Goal: Information Seeking & Learning: Learn about a topic

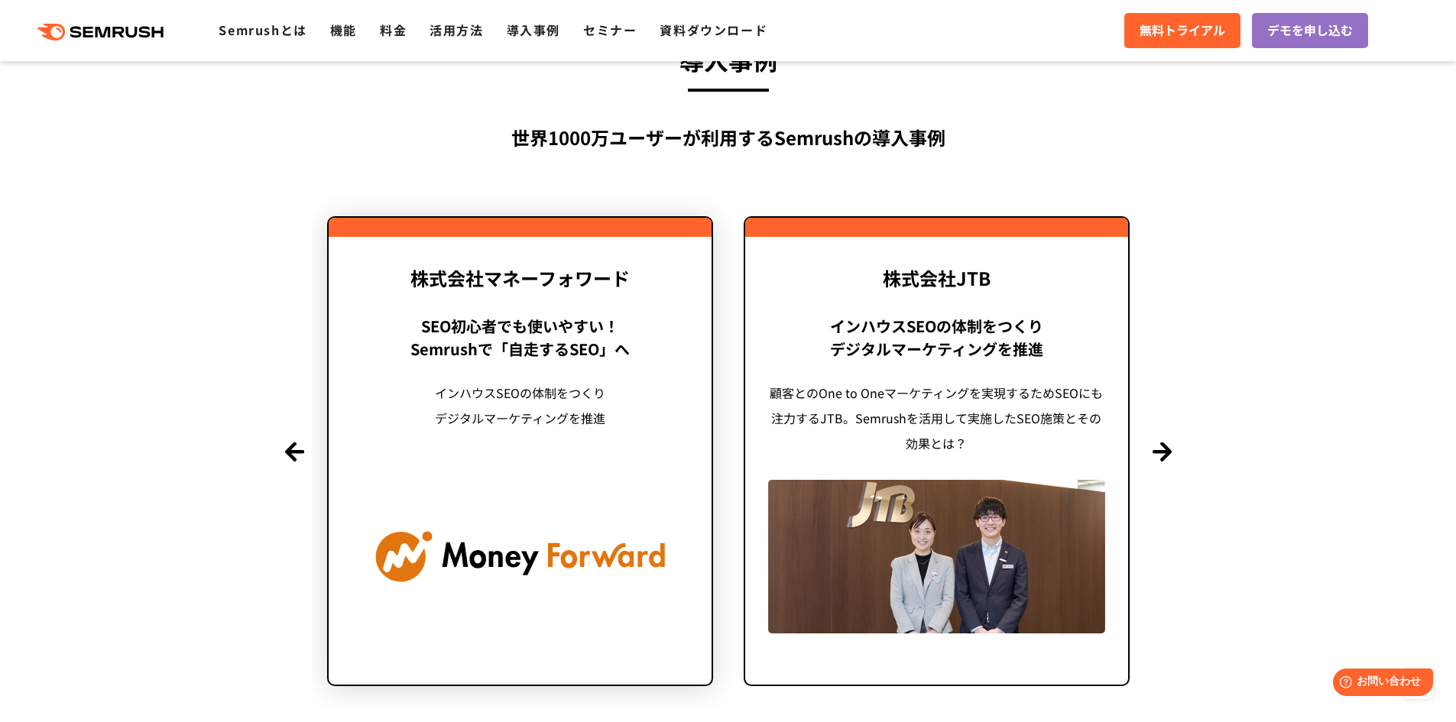
scroll to position [3669, 0]
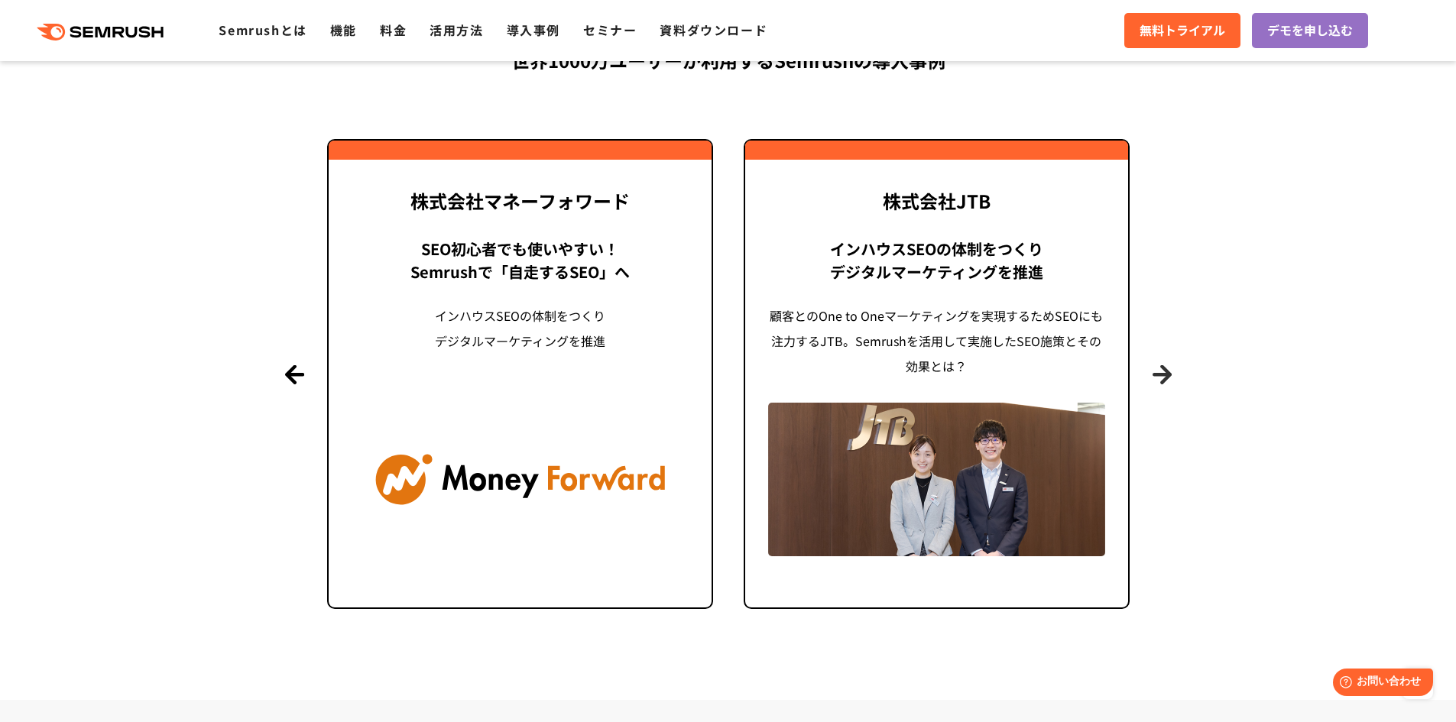
click at [1159, 374] on button "Next" at bounding box center [1162, 374] width 19 height 19
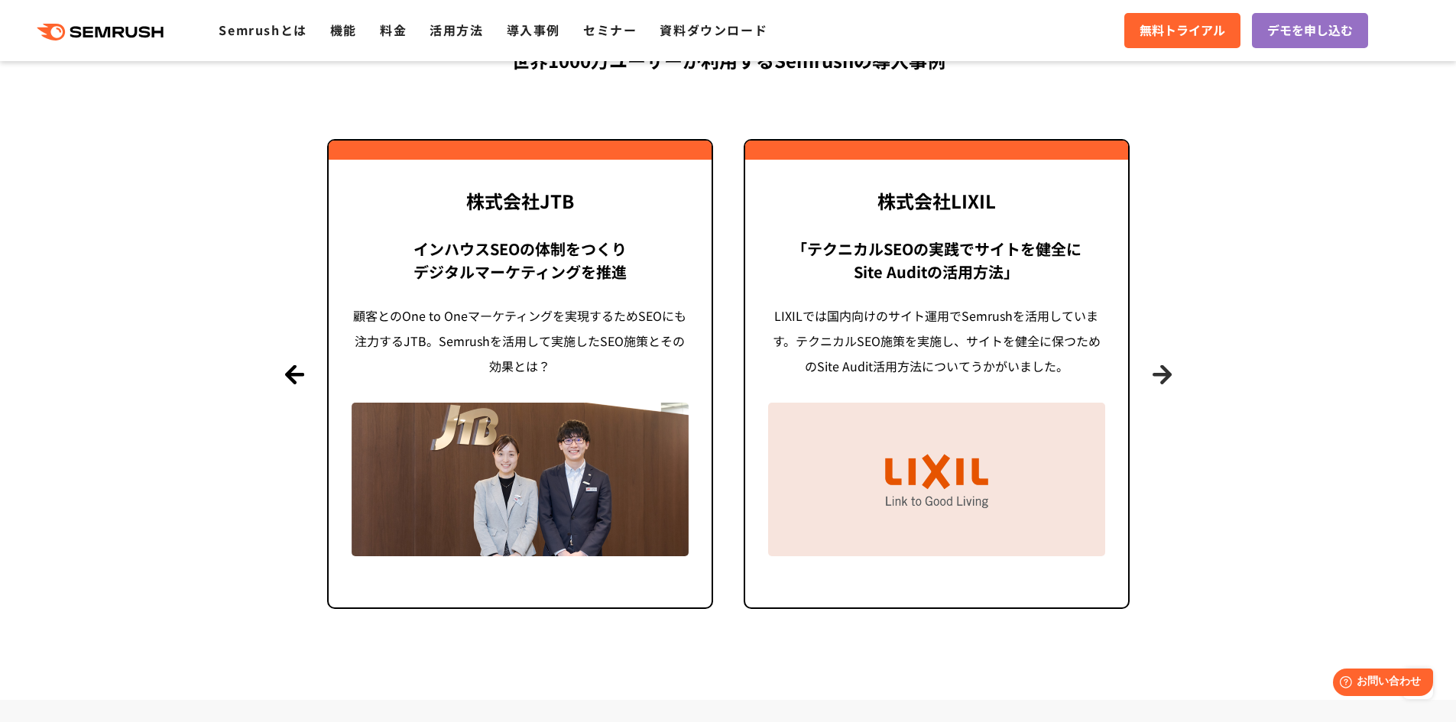
click at [1160, 372] on button "Next" at bounding box center [1162, 374] width 19 height 19
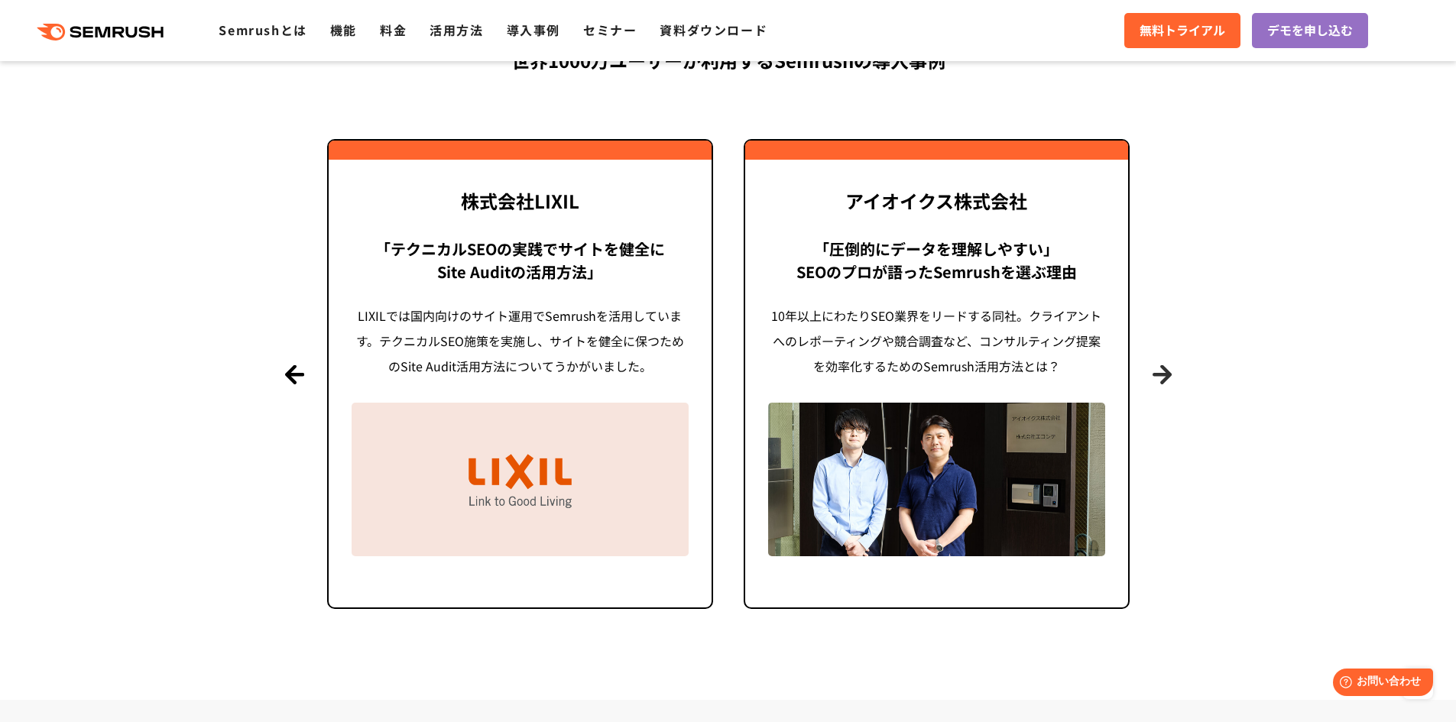
click at [1160, 372] on button "Next" at bounding box center [1162, 374] width 19 height 19
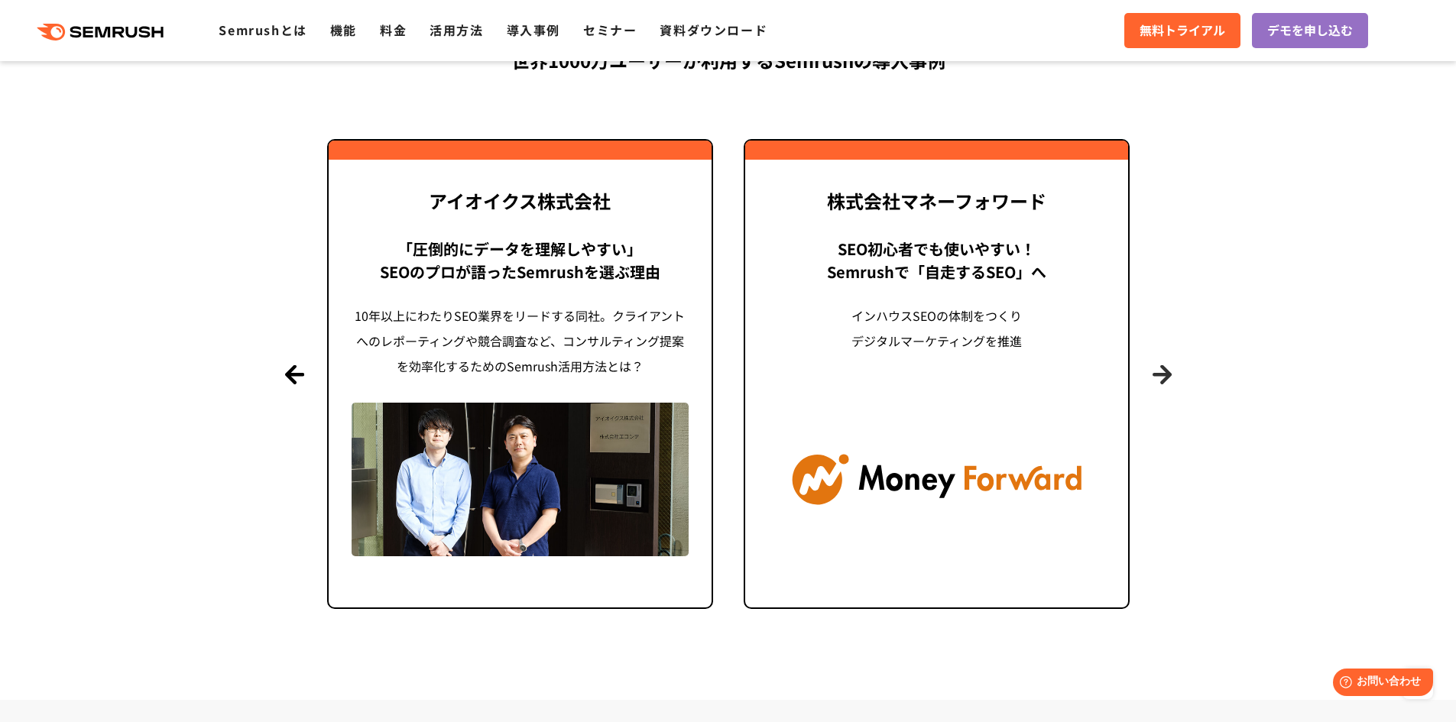
click at [1160, 372] on button "Next" at bounding box center [1162, 374] width 19 height 19
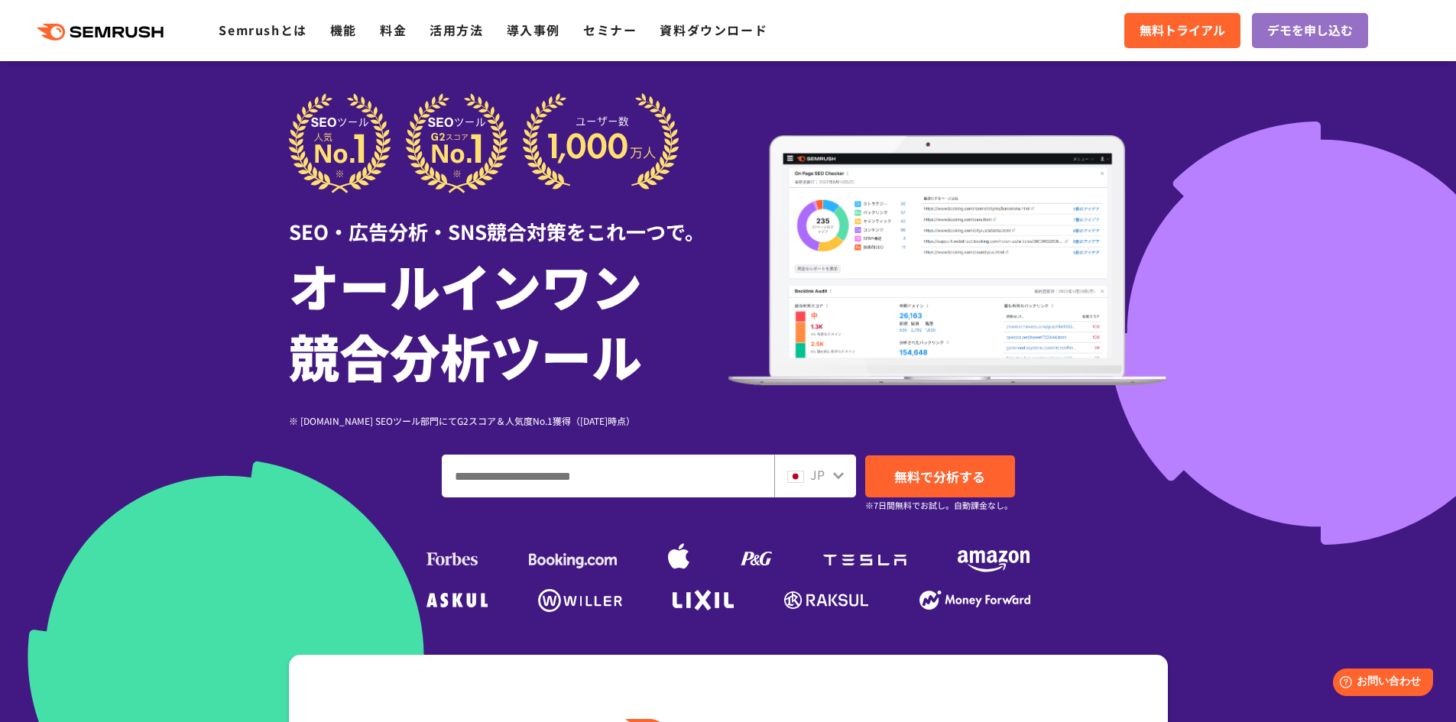
scroll to position [0, 0]
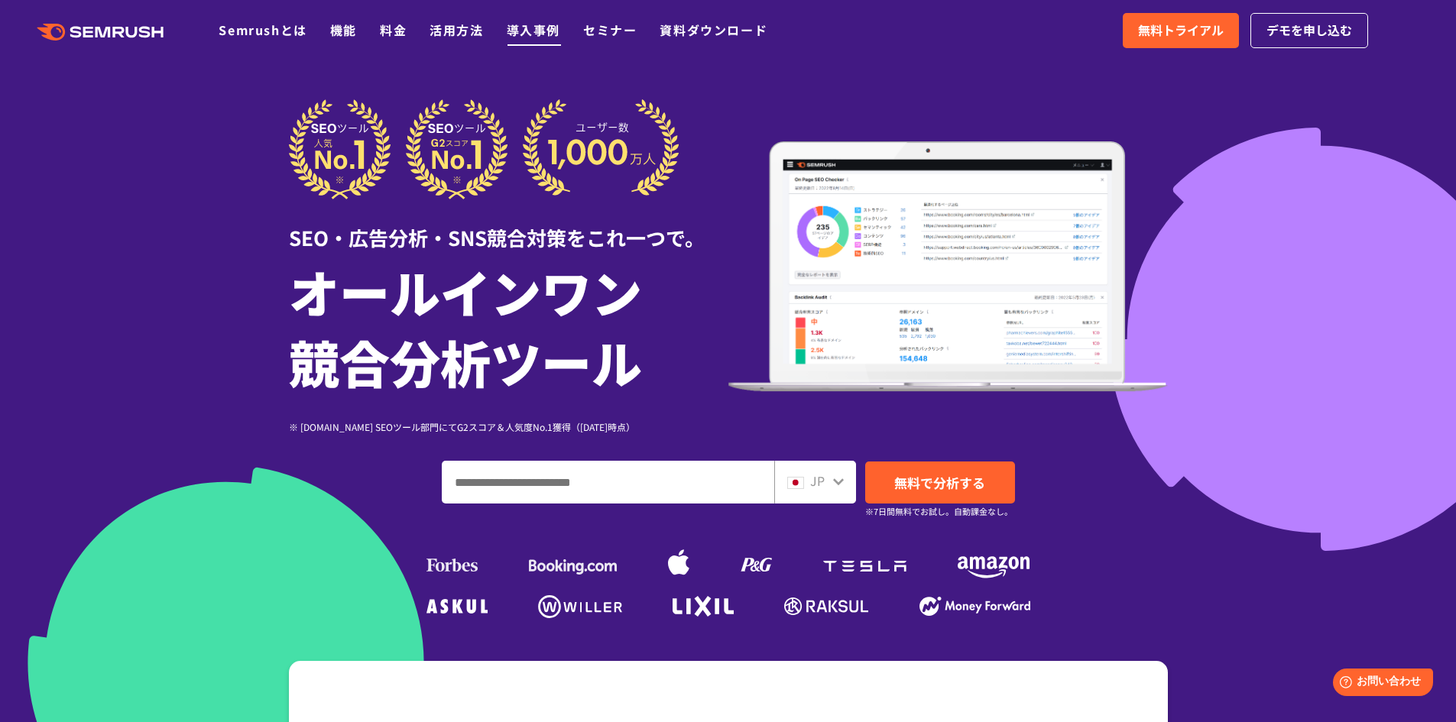
click at [558, 28] on link "導入事例" at bounding box center [534, 30] width 54 height 18
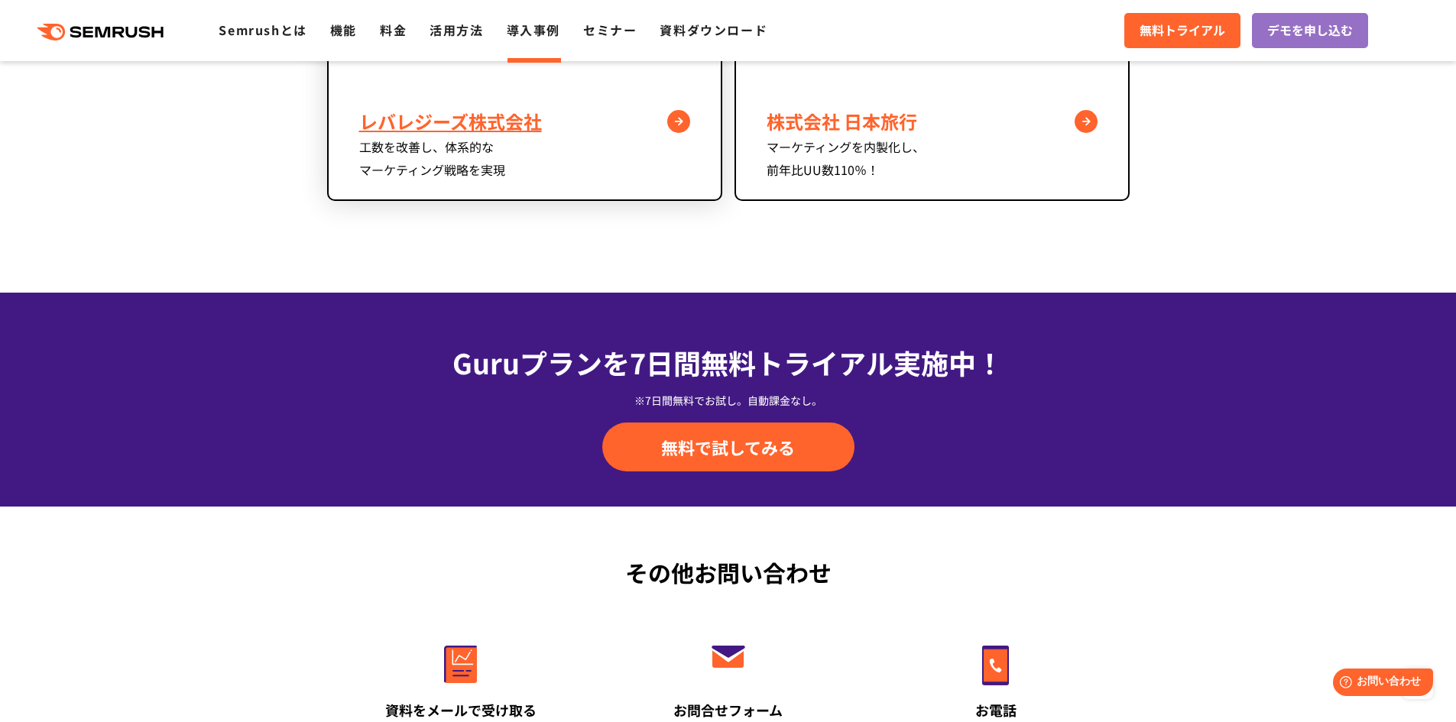
scroll to position [1452, 0]
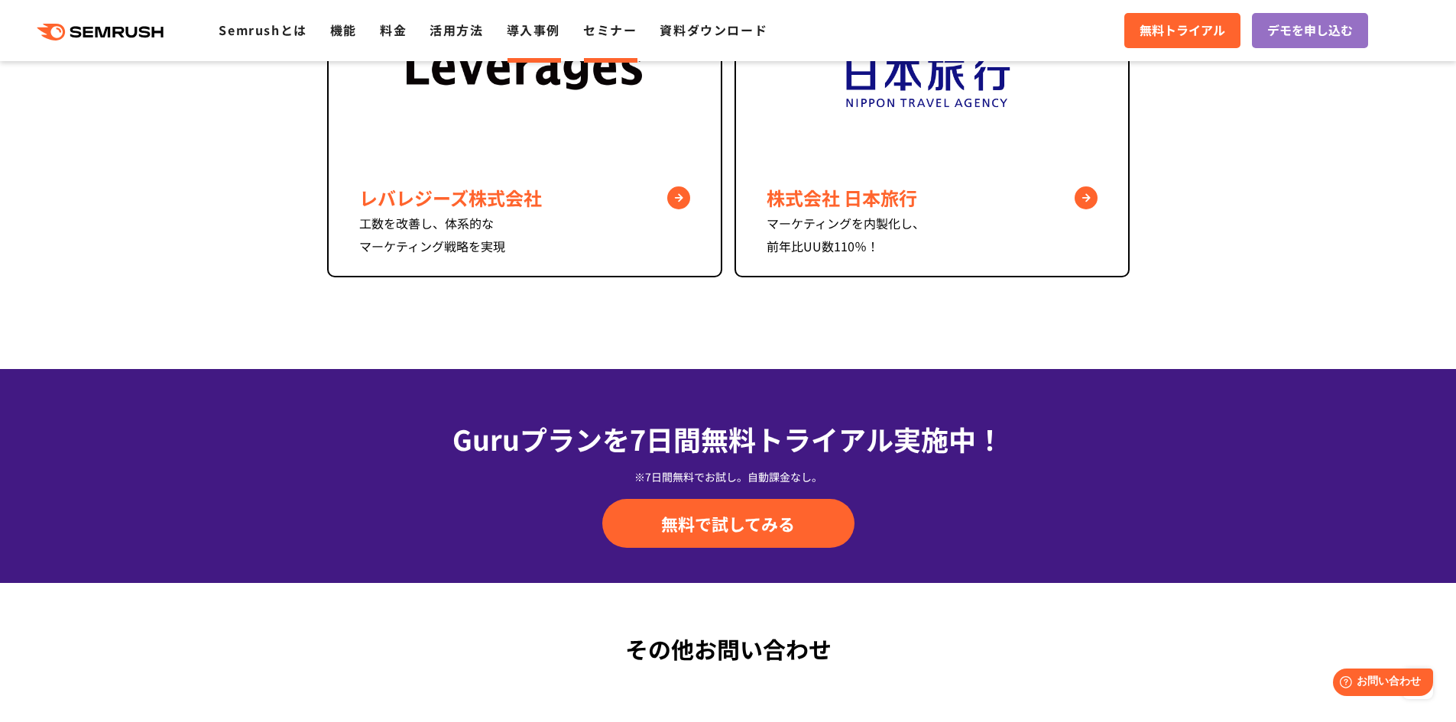
click at [613, 31] on link "セミナー" at bounding box center [610, 30] width 54 height 18
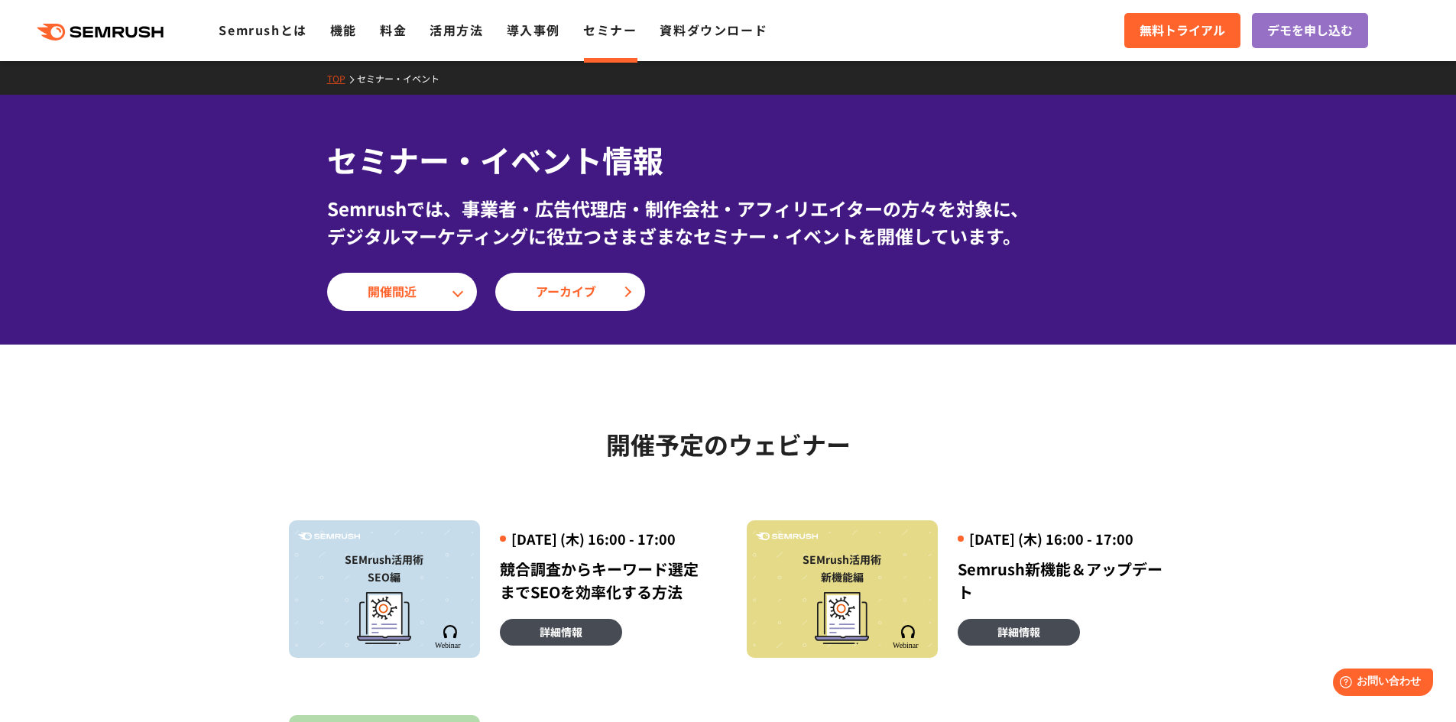
click at [472, 41] on div ".cls {fill: #FF642D;} .cls {fill: #FF642D;} Semrushとは 機能 料金 活用方法 導入事例 セミナー 資料ダウ…" at bounding box center [728, 31] width 1456 height 46
click at [478, 28] on link "活用方法" at bounding box center [457, 30] width 54 height 18
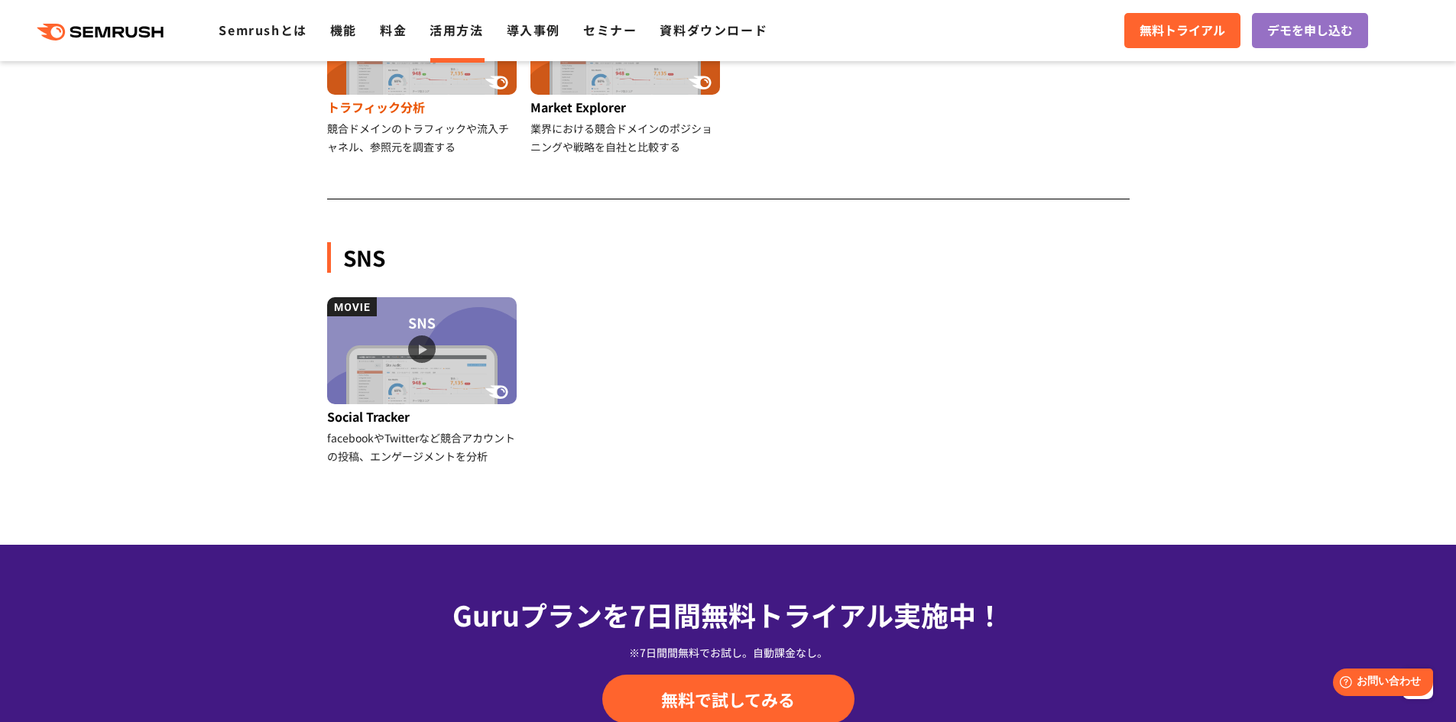
scroll to position [1452, 0]
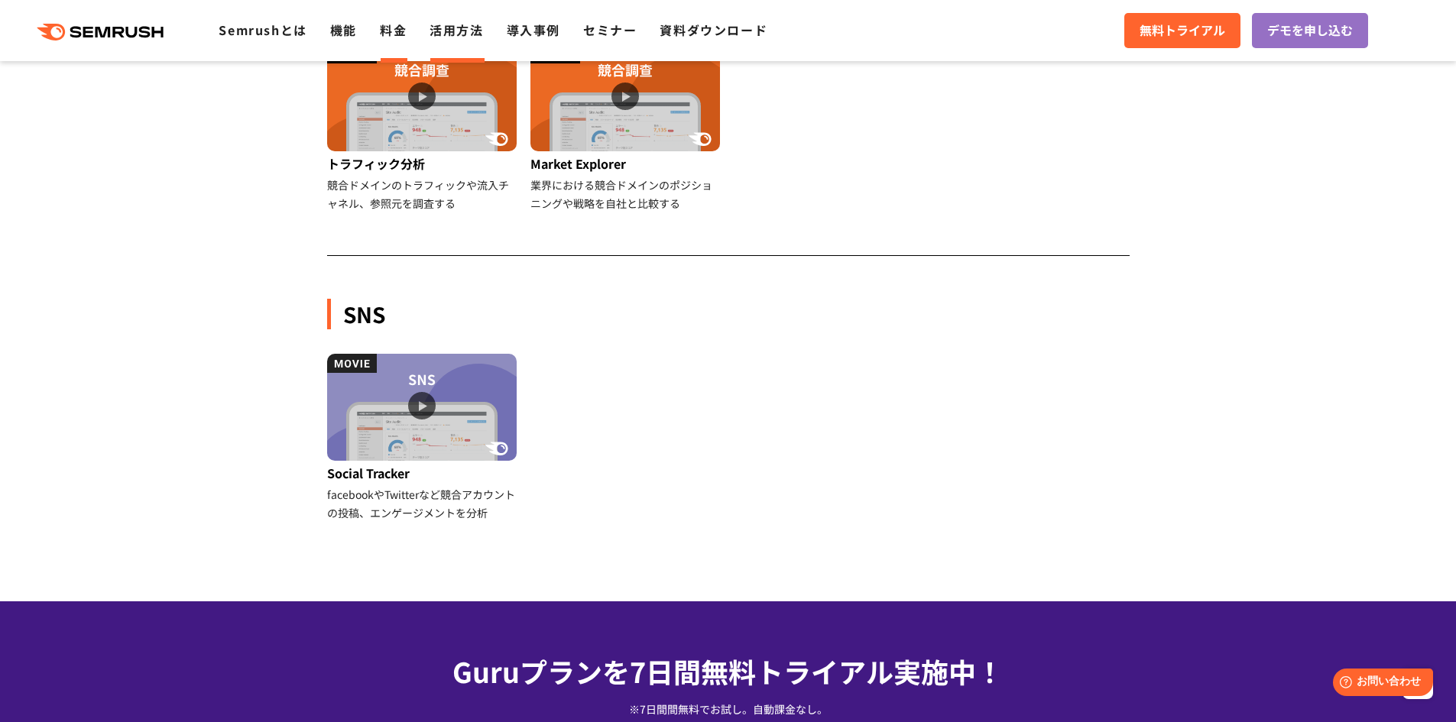
click at [387, 39] on li "料金" at bounding box center [393, 31] width 27 height 20
click at [402, 34] on link "料金" at bounding box center [393, 30] width 27 height 18
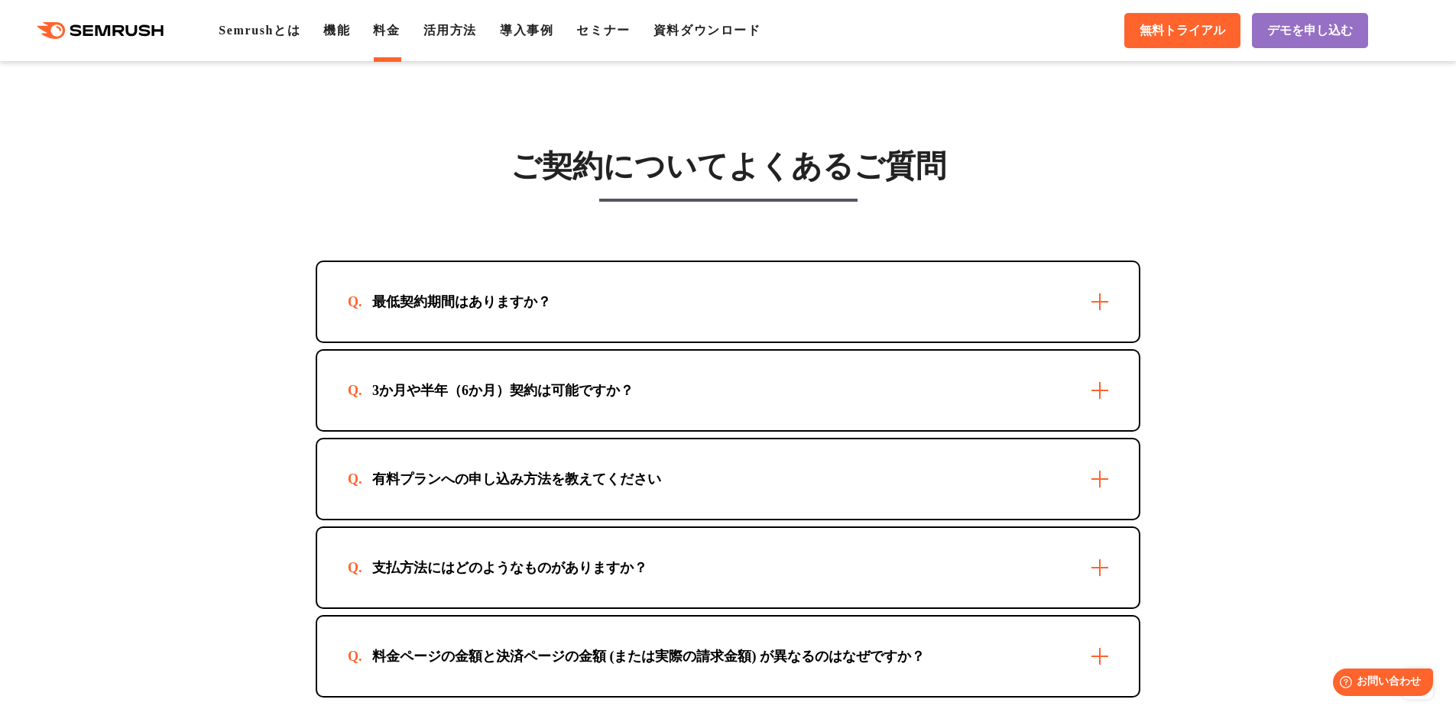
scroll to position [4357, 0]
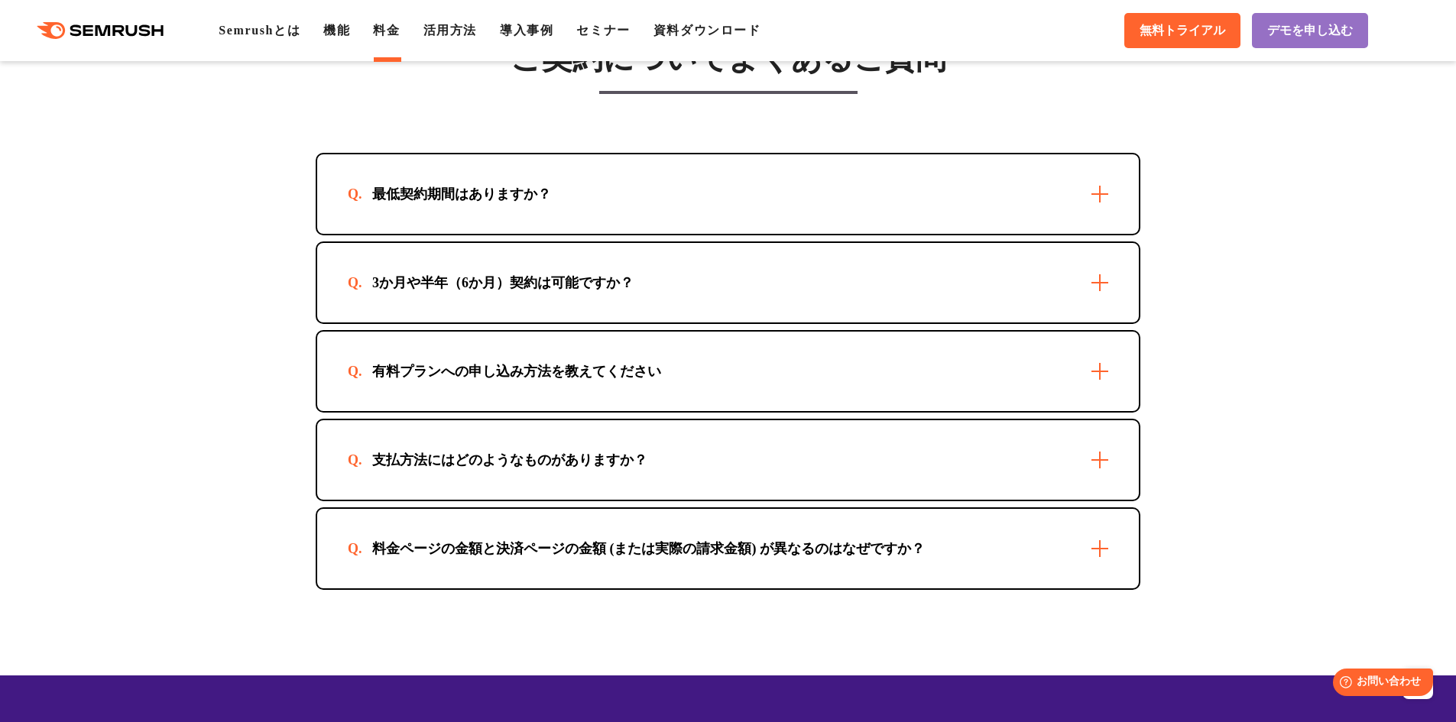
click at [500, 178] on div "最低契約期間はありますか？" at bounding box center [728, 194] width 822 height 80
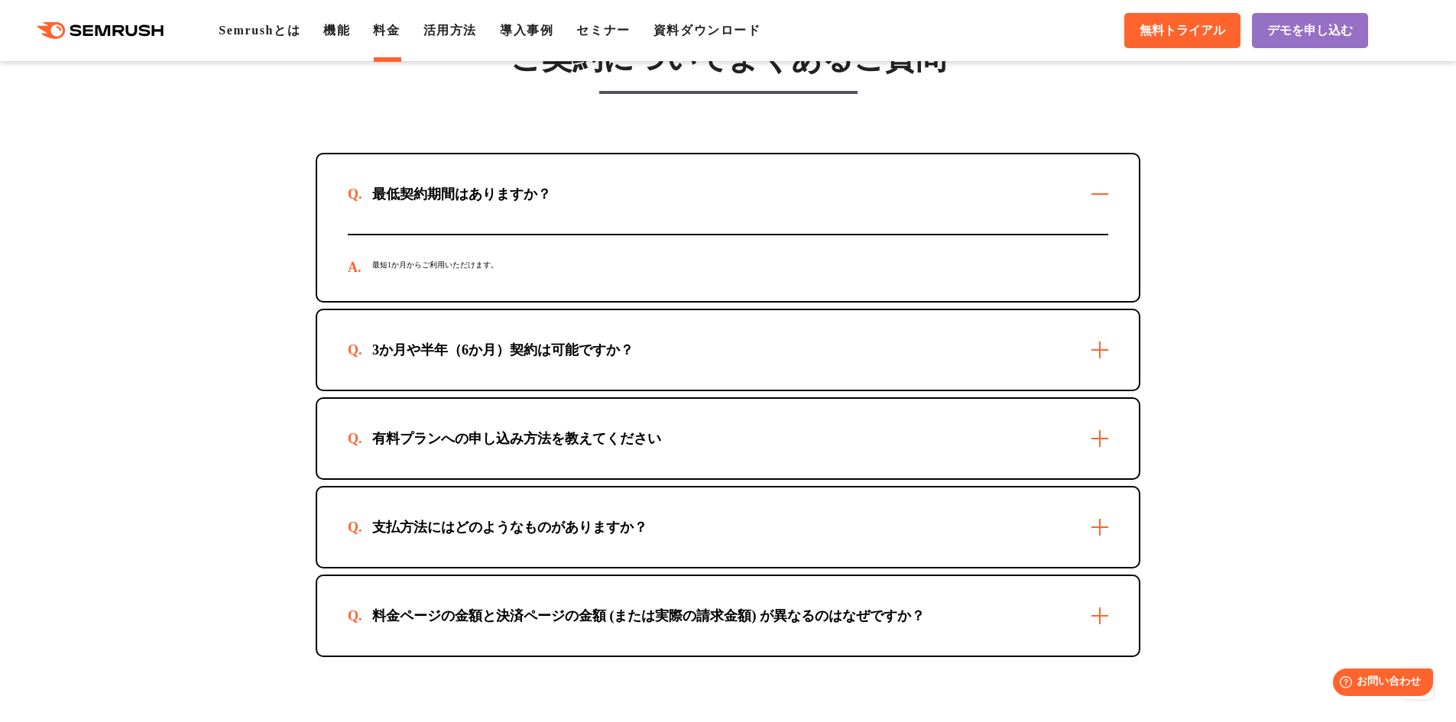
drag, startPoint x: 511, startPoint y: 328, endPoint x: 511, endPoint y: 343, distance: 15.3
click at [511, 329] on div "3か月や半年（6か月）契約は可能ですか？" at bounding box center [728, 350] width 822 height 80
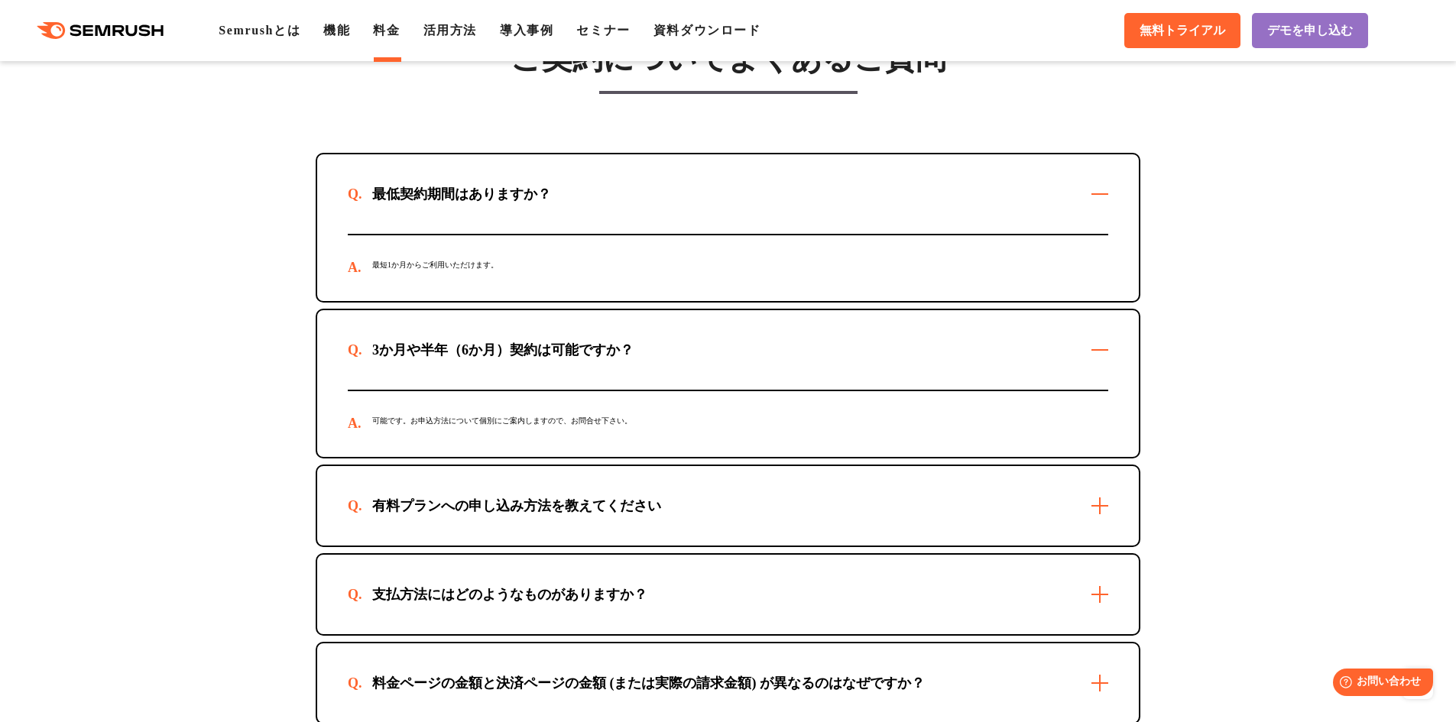
click at [509, 485] on div "有料プランへの申し込み方法を教えてください" at bounding box center [728, 506] width 822 height 80
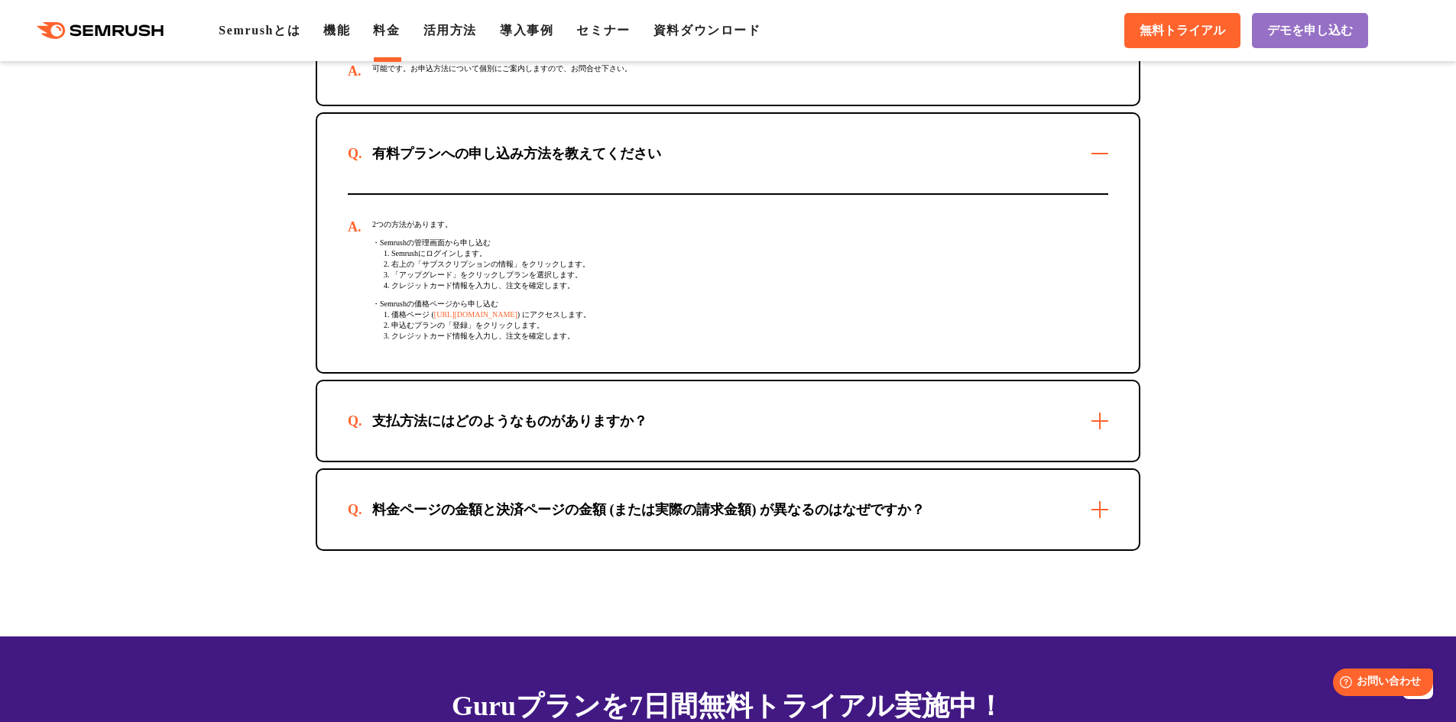
scroll to position [4816, 0]
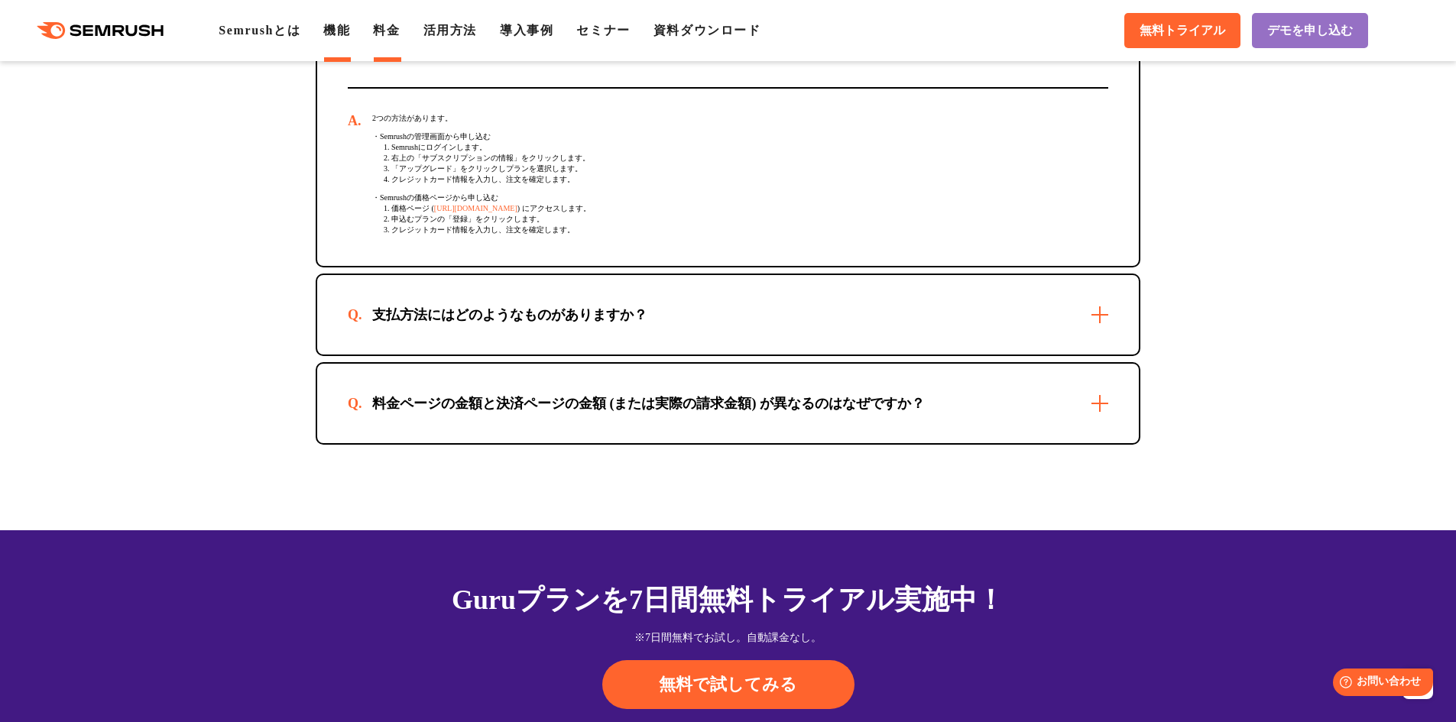
click at [350, 26] on link "機能" at bounding box center [336, 30] width 27 height 13
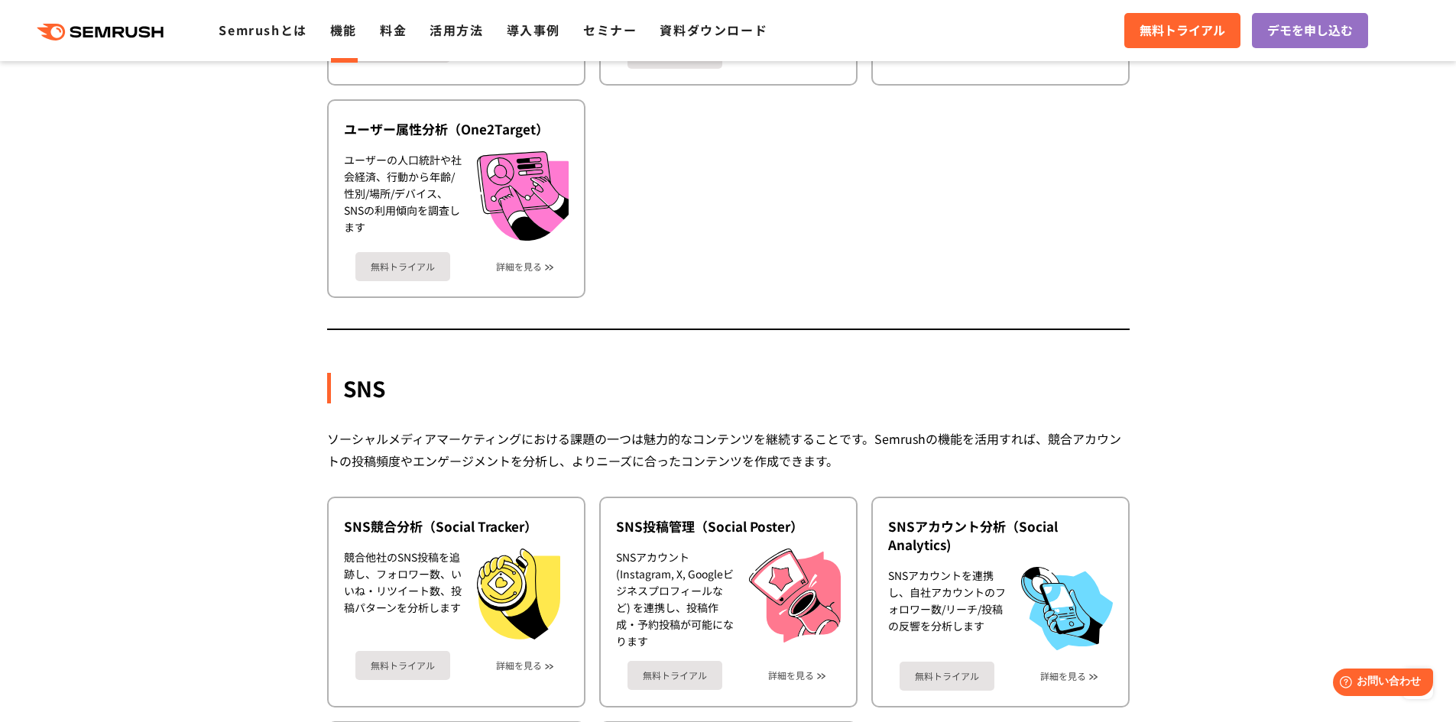
scroll to position [2523, 0]
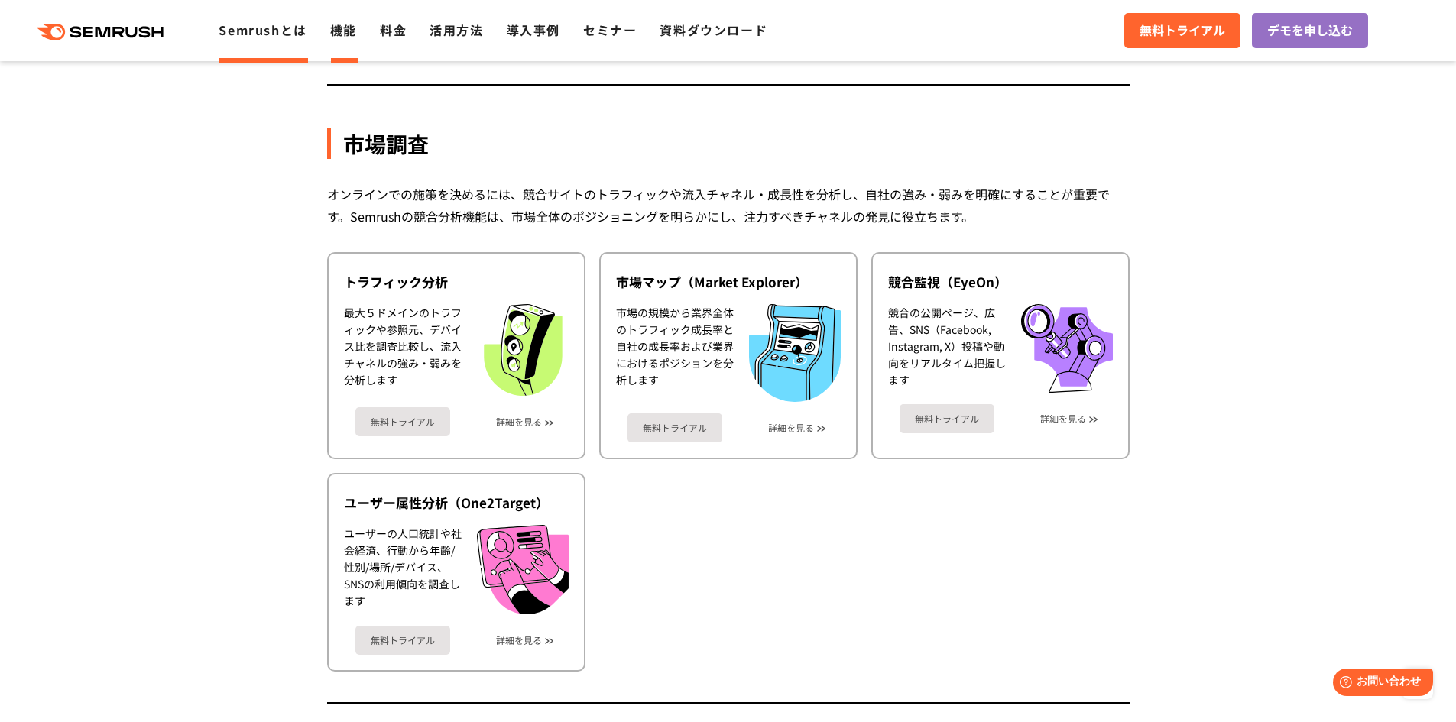
click at [247, 37] on link "Semrushとは" at bounding box center [263, 30] width 88 height 18
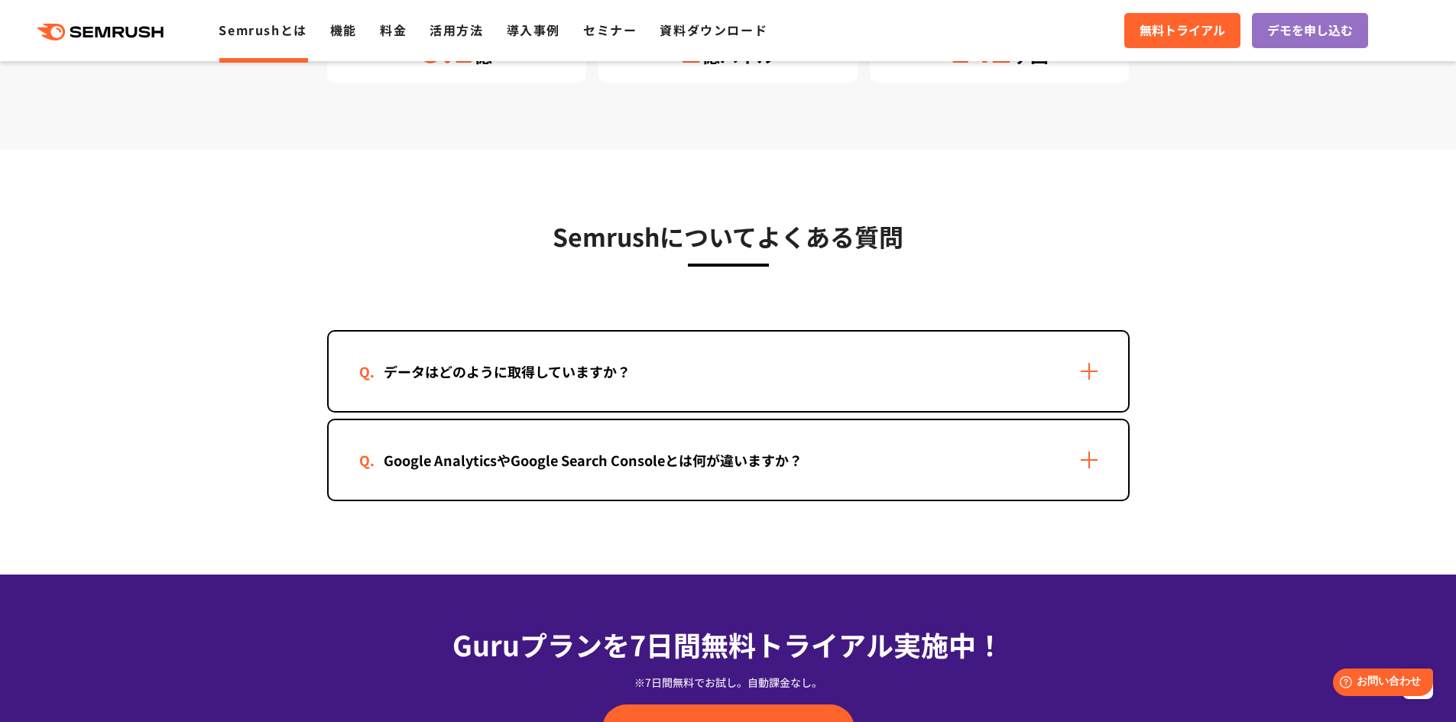
scroll to position [2981, 0]
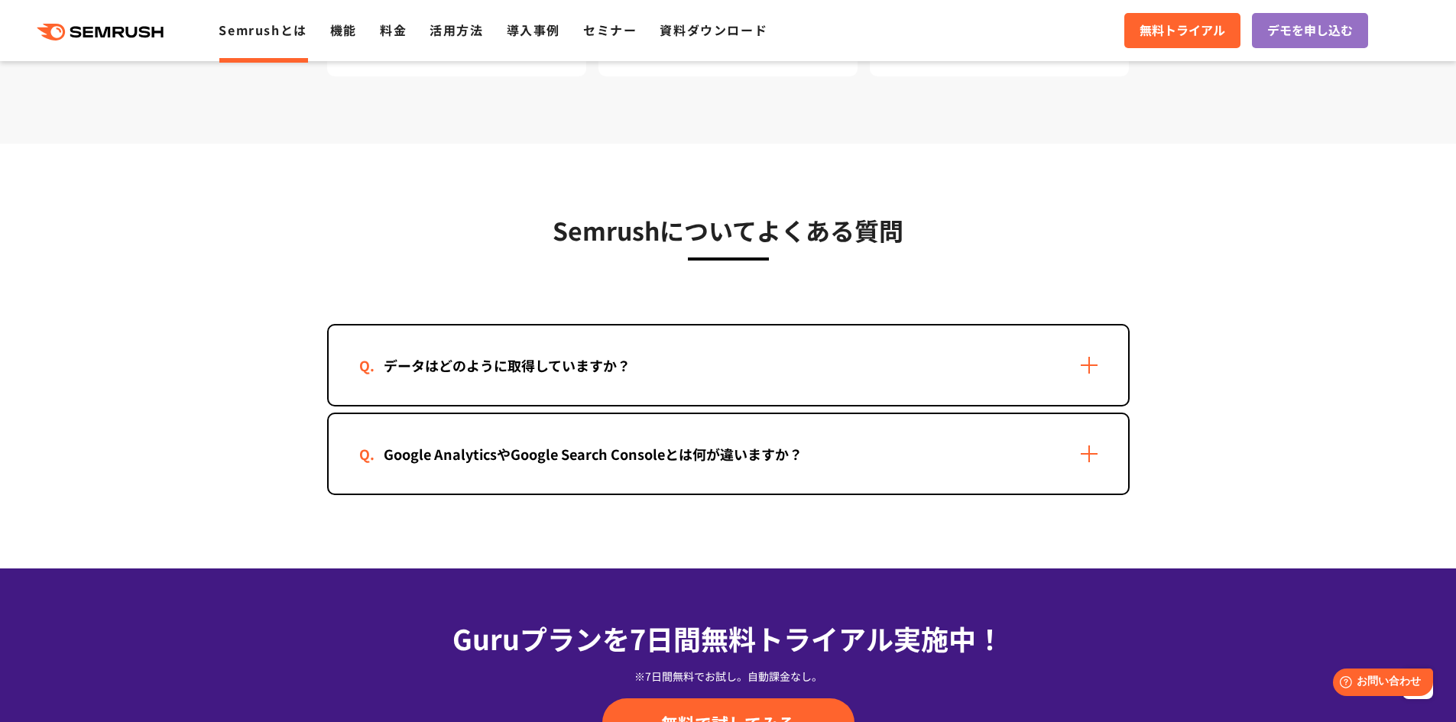
click at [699, 387] on div "データはどのように取得していますか？" at bounding box center [729, 366] width 800 height 80
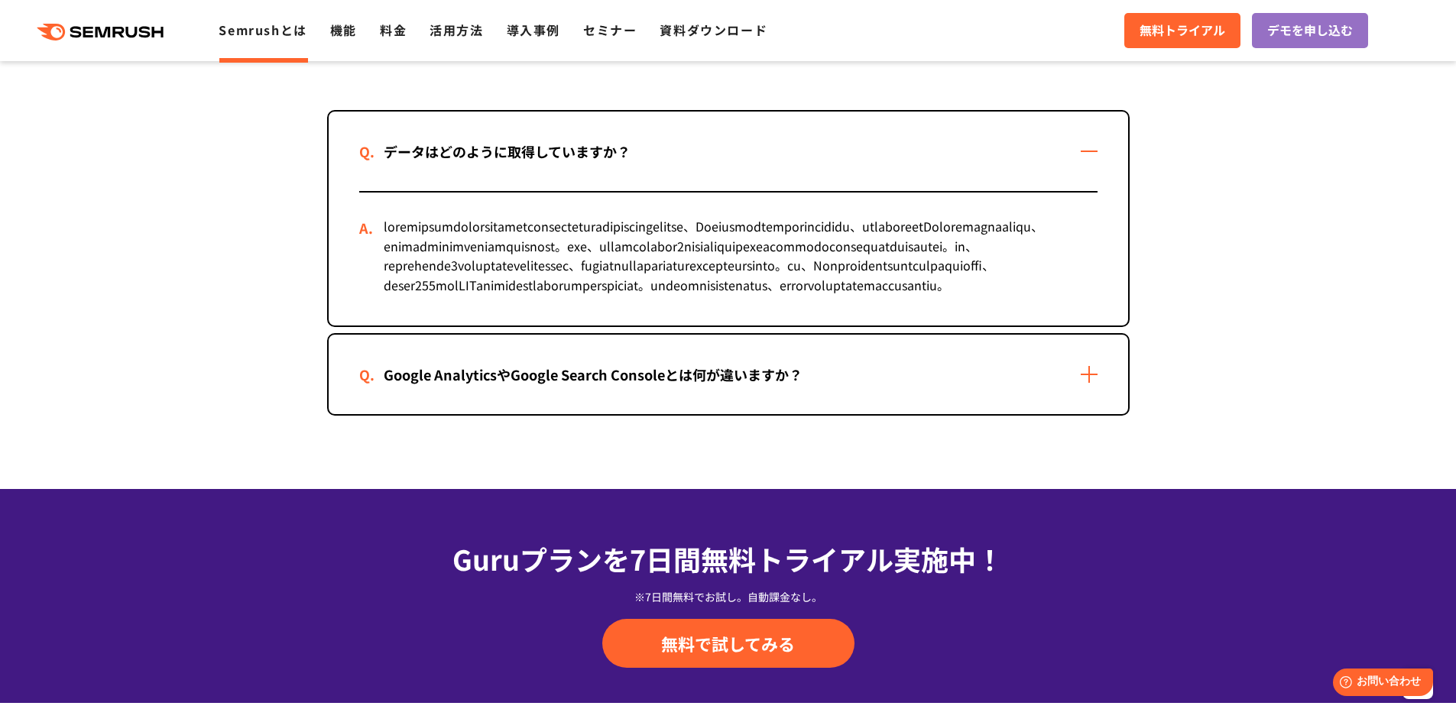
scroll to position [3211, 0]
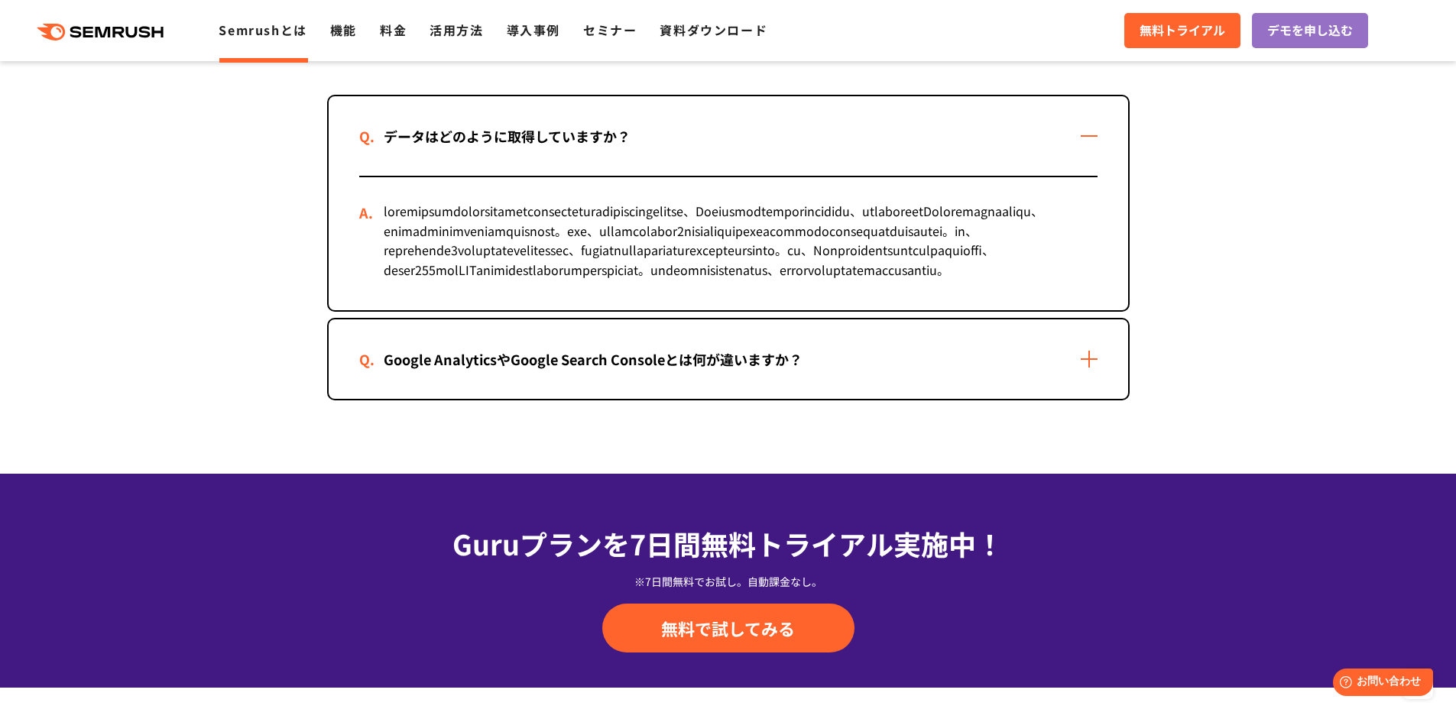
click at [674, 371] on div "Google AnalyticsやGoogle Search Consoleとは何が違いますか？" at bounding box center [593, 360] width 468 height 22
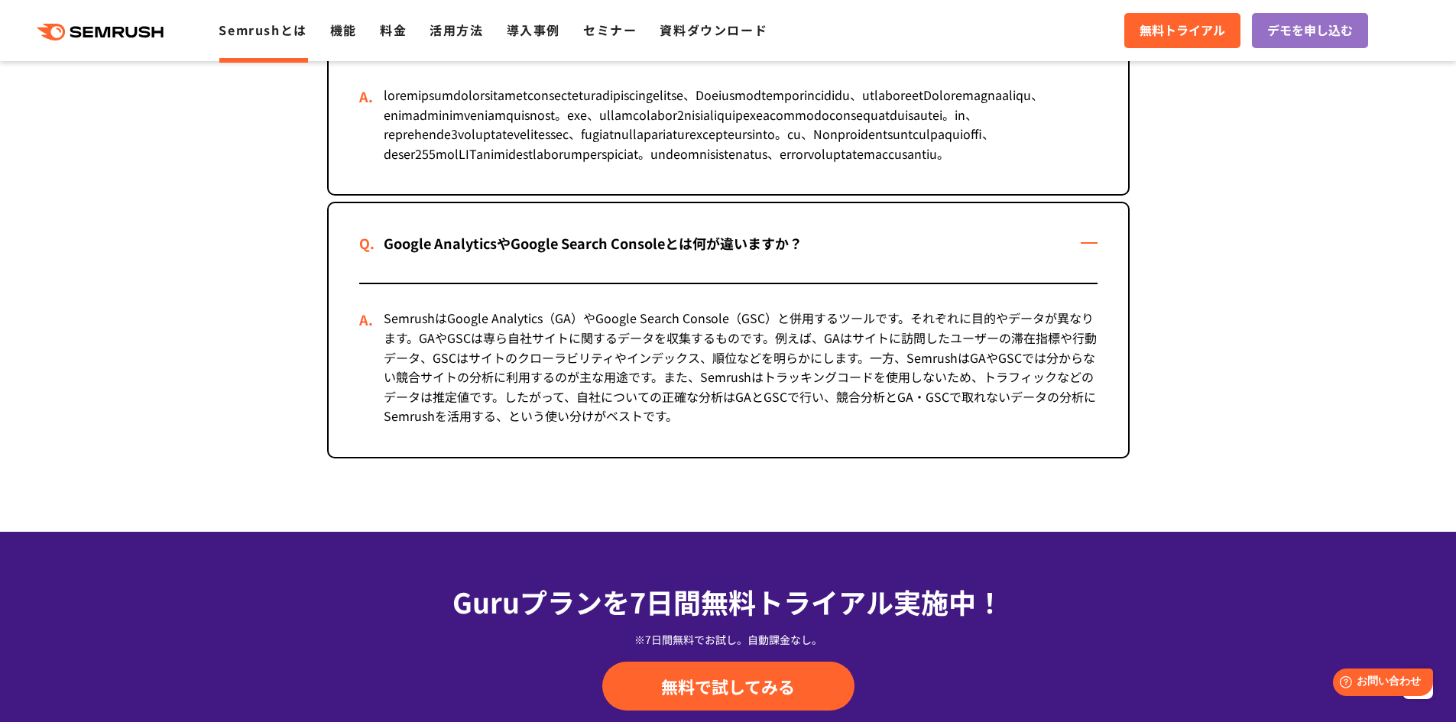
scroll to position [3250, 0]
